Goal: Information Seeking & Learning: Learn about a topic

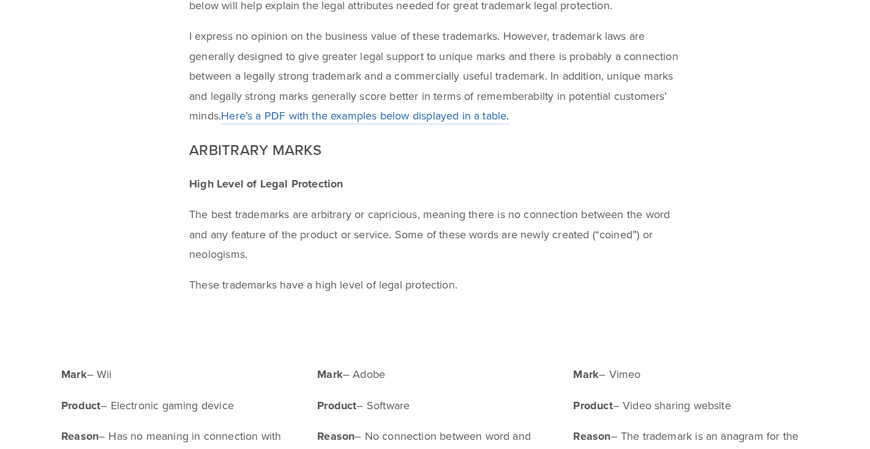
scroll to position [428, 0]
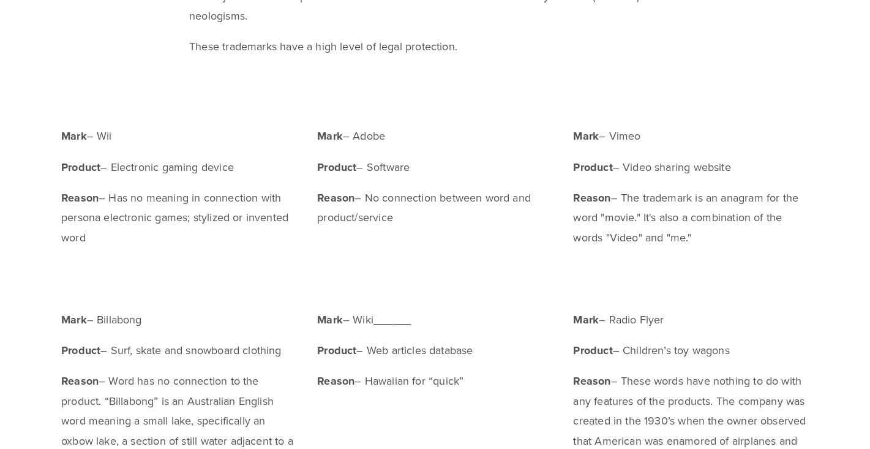
drag, startPoint x: 102, startPoint y: 135, endPoint x: 118, endPoint y: 135, distance: 15.9
click at [118, 135] on p "Mark – Wii" at bounding box center [178, 136] width 235 height 20
copy p "Wii"
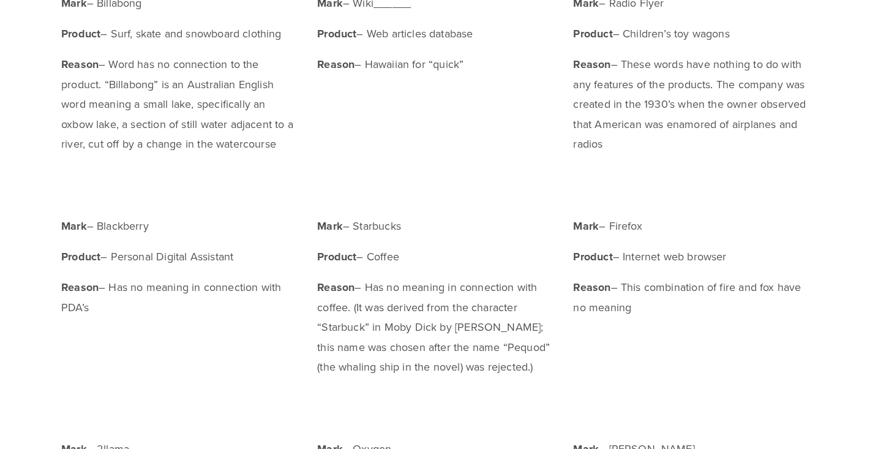
scroll to position [734, 0]
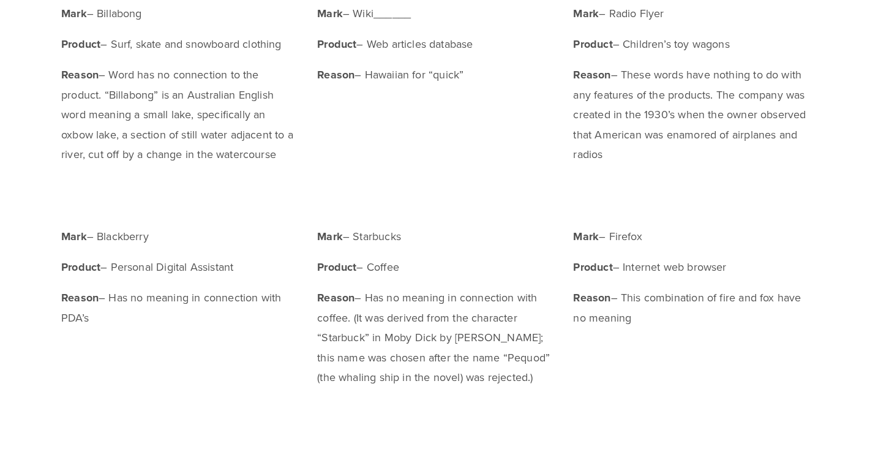
click at [380, 236] on p "Mark – Starbucks" at bounding box center [434, 236] width 235 height 20
copy p "Starbucks"
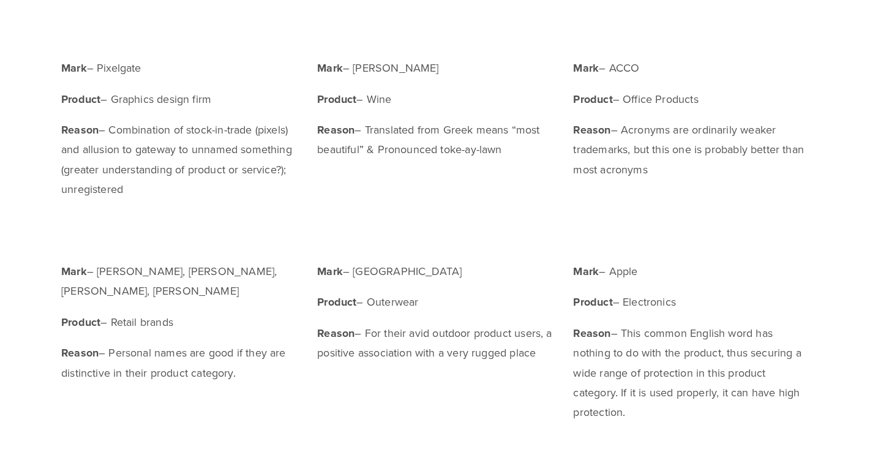
scroll to position [1775, 0]
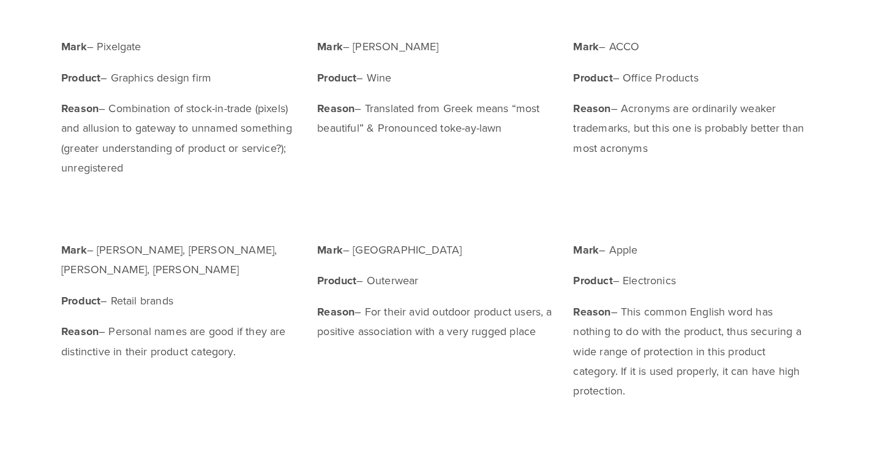
click at [627, 249] on p "Mark – Apple" at bounding box center [690, 250] width 235 height 20
copy p "Apple"
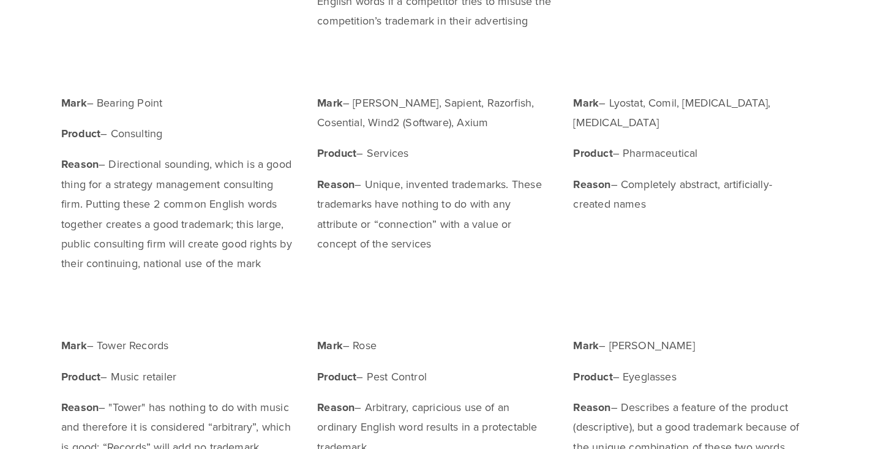
scroll to position [2571, 0]
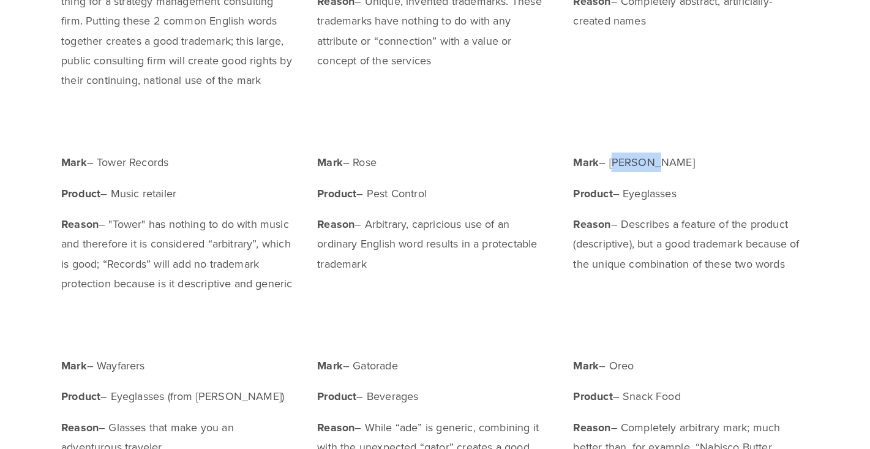
drag, startPoint x: 670, startPoint y: 161, endPoint x: 613, endPoint y: 158, distance: 56.4
click at [613, 158] on p "Mark – [PERSON_NAME]" at bounding box center [690, 162] width 235 height 20
copy p "[PERSON_NAME]"
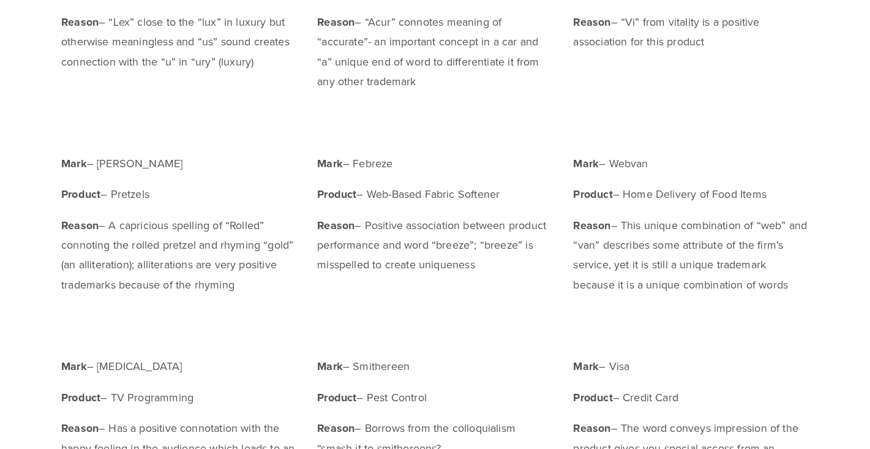
scroll to position [4468, 0]
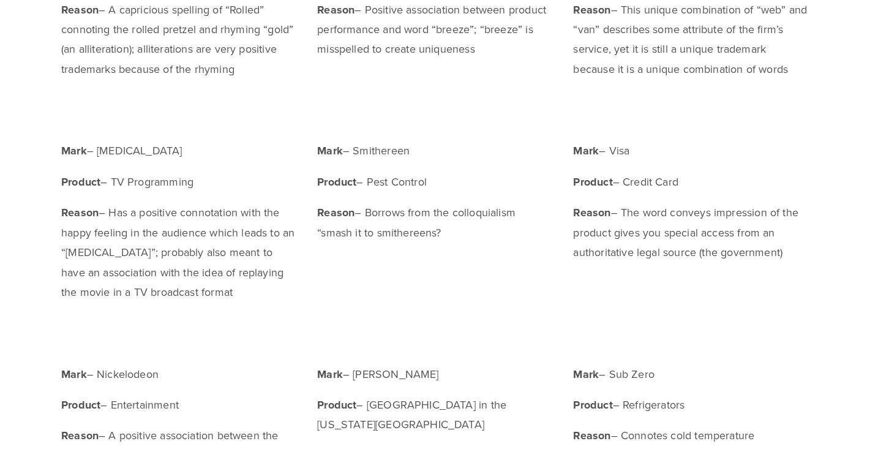
click at [619, 148] on p "Mark – Visa" at bounding box center [690, 151] width 235 height 20
copy p "Visa"
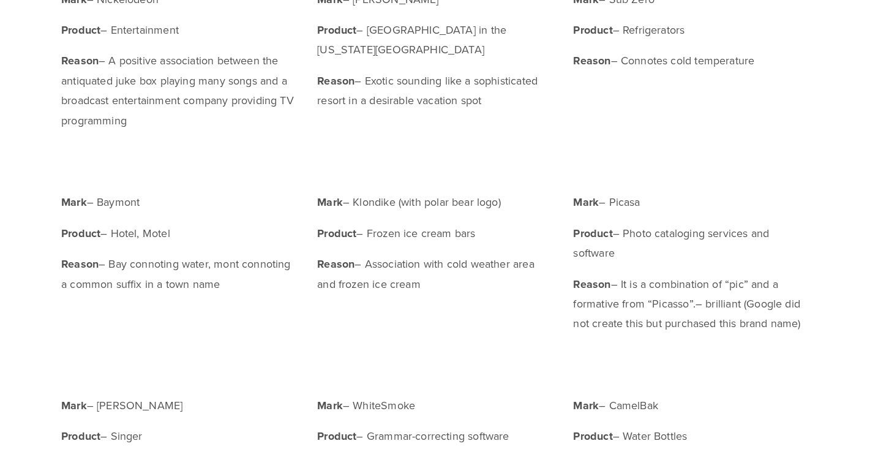
scroll to position [4774, 0]
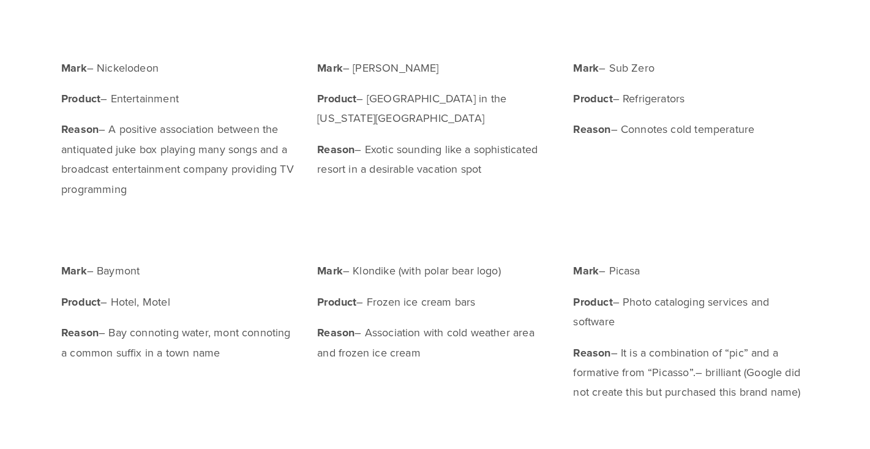
click at [140, 66] on p "Mark – Nickelodeon" at bounding box center [178, 68] width 235 height 20
copy p "Nickelodeon"
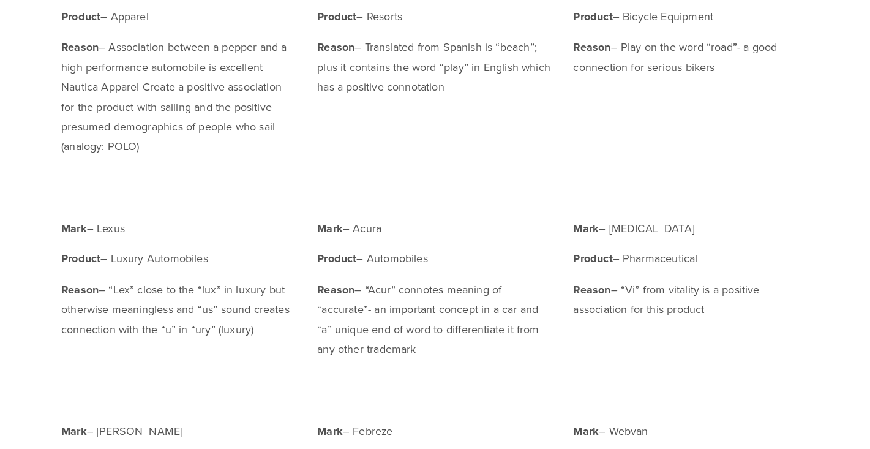
scroll to position [3978, 0]
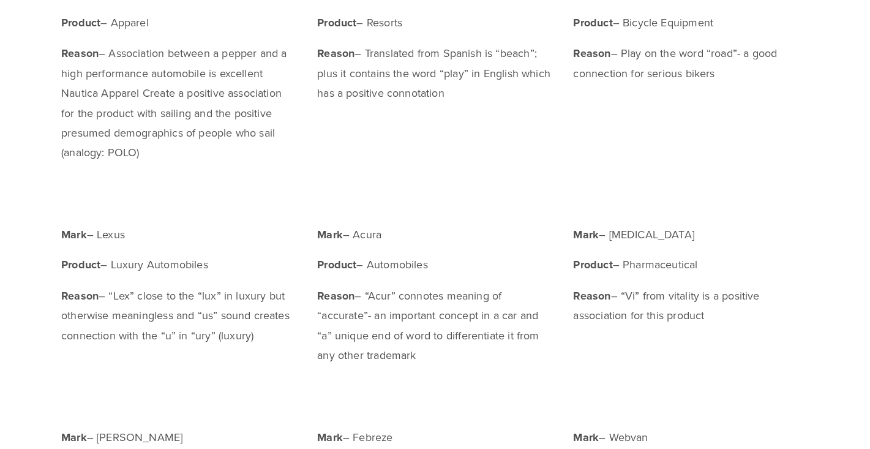
click at [111, 231] on p "Mark – Lexus" at bounding box center [178, 235] width 235 height 20
copy p "Lexus"
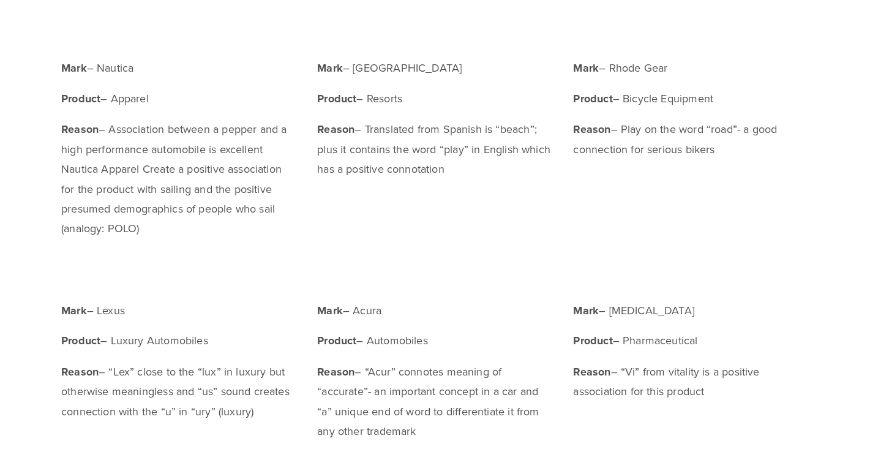
scroll to position [3855, 0]
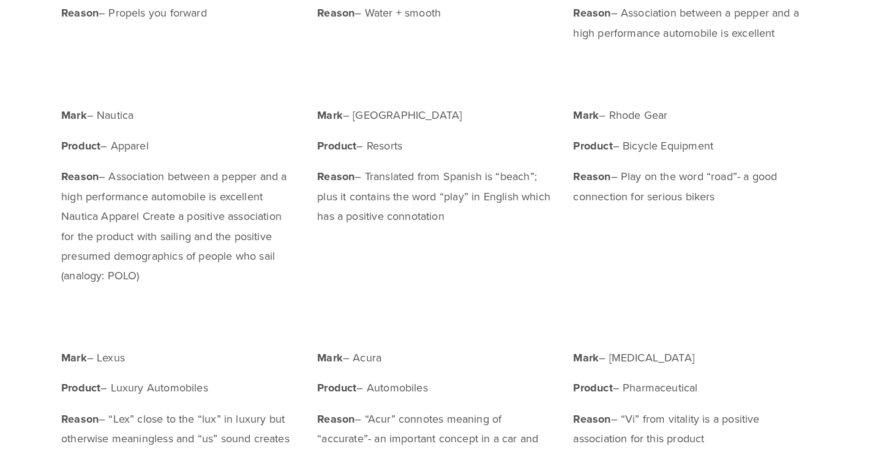
click at [125, 118] on p "Mark – Nautica" at bounding box center [178, 115] width 235 height 20
copy p "Nautica"
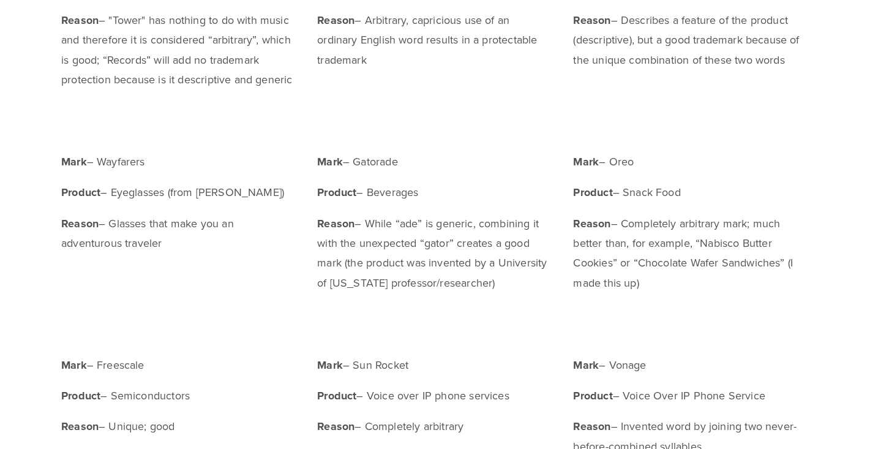
scroll to position [2754, 0]
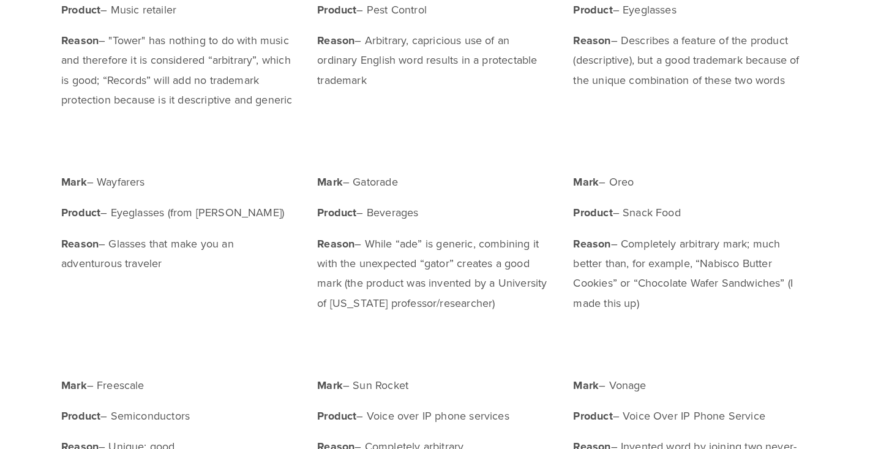
click at [629, 184] on p "Mark – Oreo" at bounding box center [690, 182] width 235 height 20
copy p "Oreo"
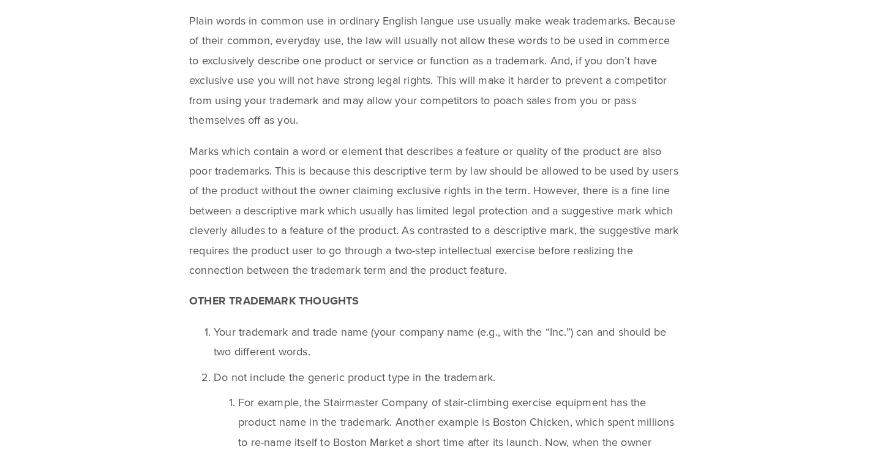
scroll to position [5630, 0]
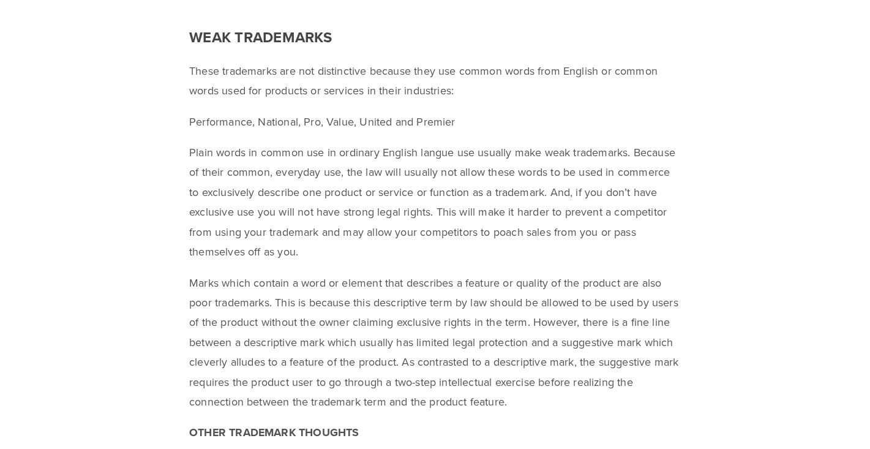
click at [315, 34] on strong "WEAK TRADEMARKS" at bounding box center [260, 36] width 143 height 21
click at [313, 33] on strong "WEAK TRADEMARKS" at bounding box center [260, 36] width 143 height 21
copy strong "WEAK TRADEMARKS"
